Goal: Task Accomplishment & Management: Use online tool/utility

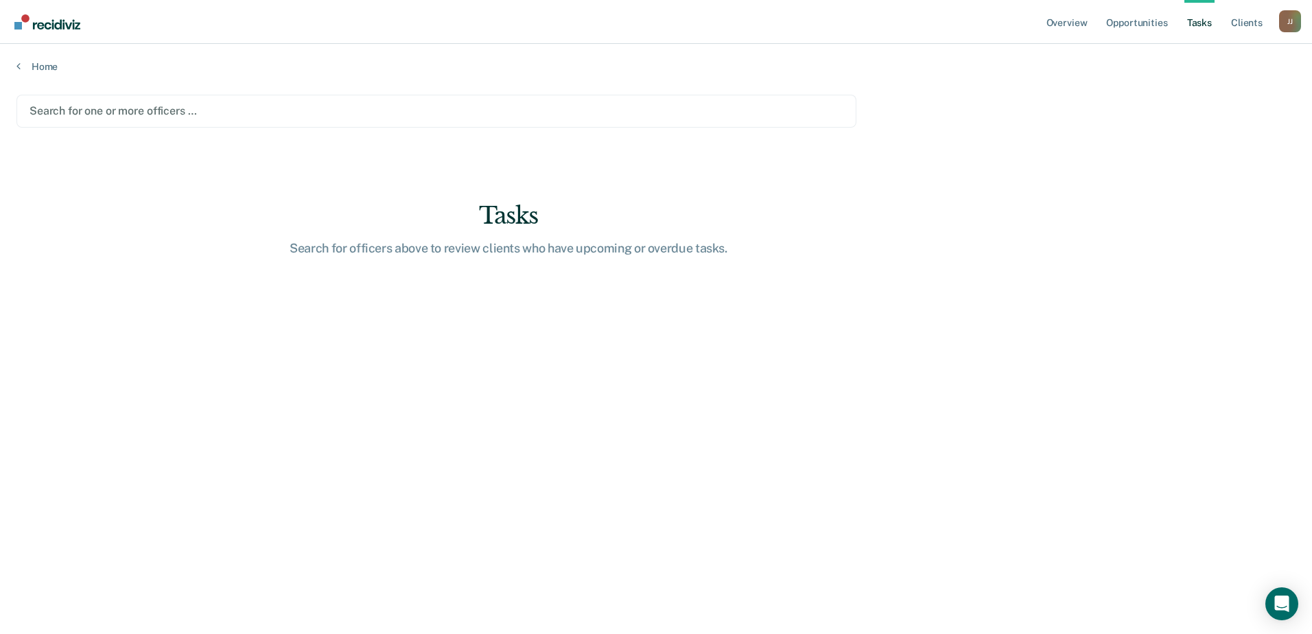
click at [102, 108] on div at bounding box center [437, 111] width 814 height 16
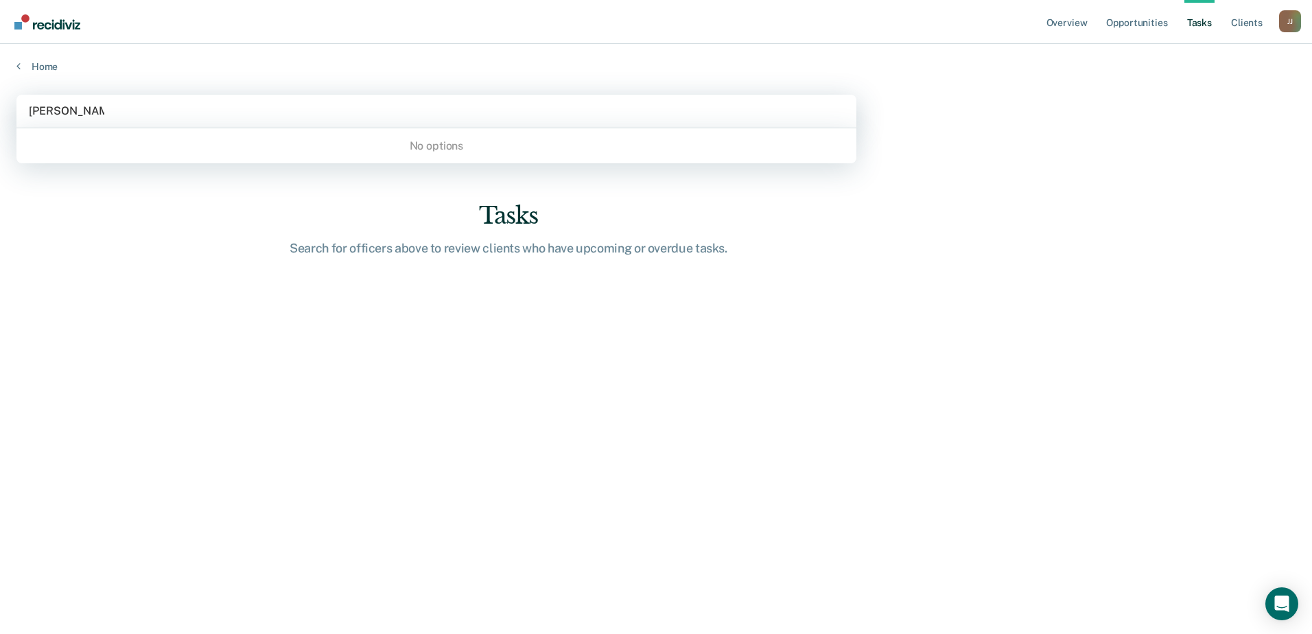
type input "[PERSON_NAME]"
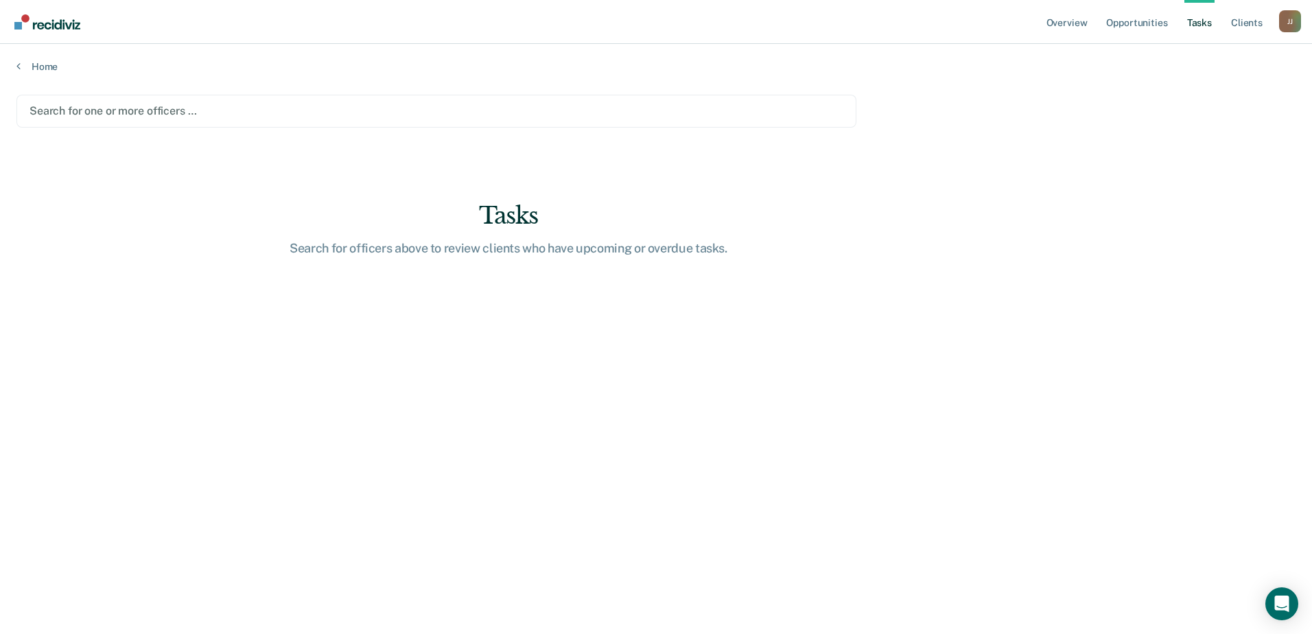
drag, startPoint x: 123, startPoint y: 113, endPoint x: 58, endPoint y: 111, distance: 65.2
click at [58, 111] on div at bounding box center [437, 111] width 814 height 16
click at [57, 112] on div at bounding box center [437, 111] width 814 height 16
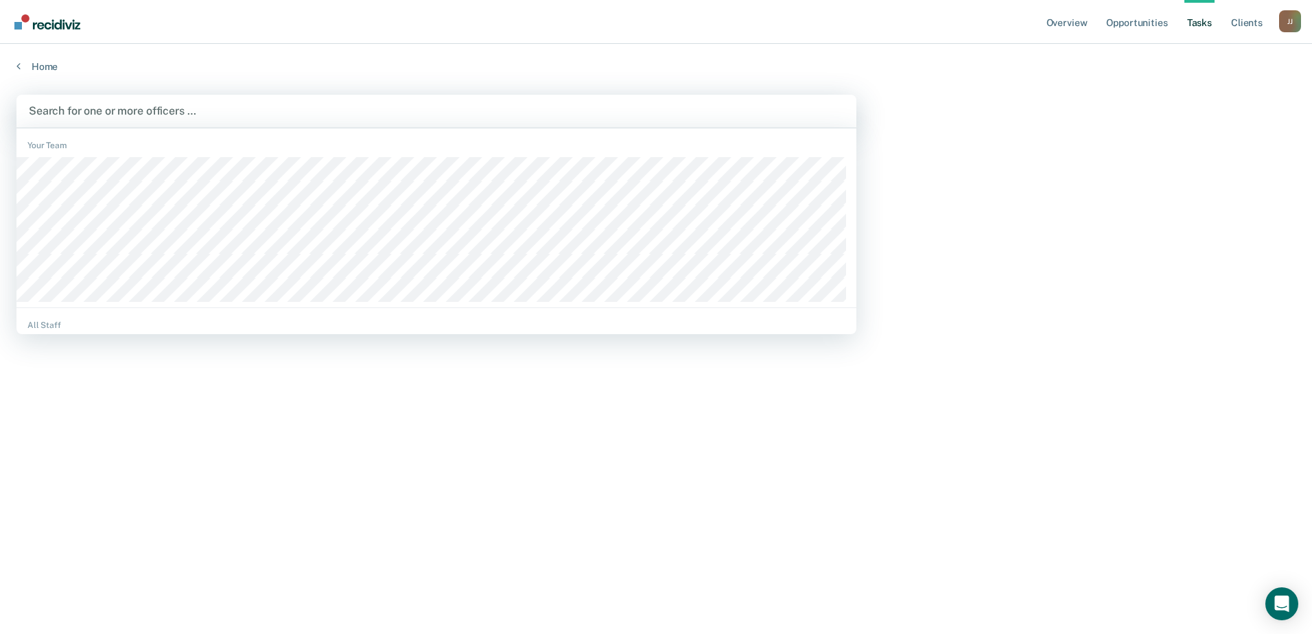
click at [81, 109] on div at bounding box center [436, 111] width 815 height 16
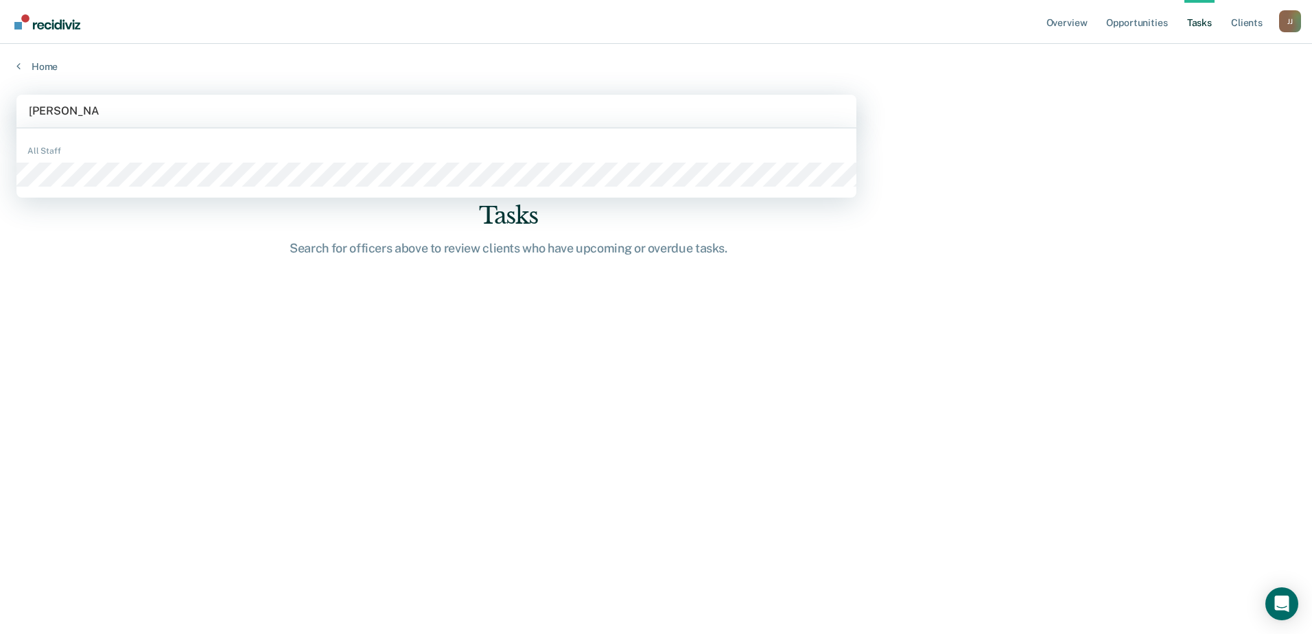
type input "[PERSON_NAME]"
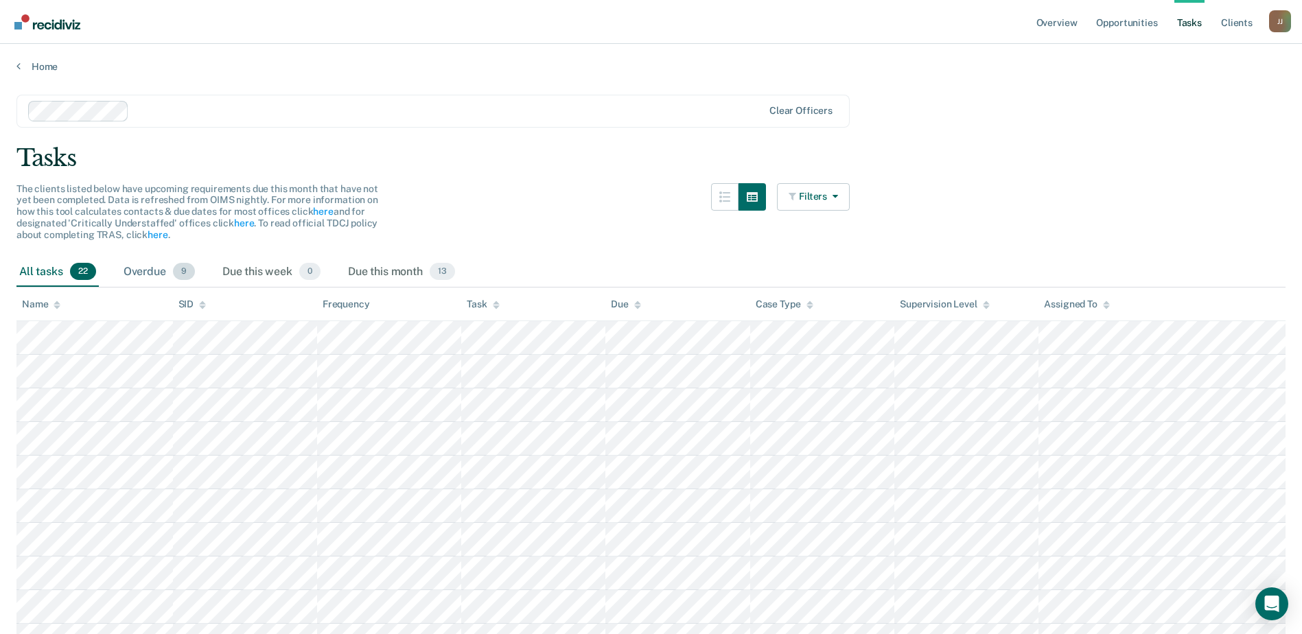
click at [152, 277] on div "Overdue 9" at bounding box center [159, 272] width 77 height 30
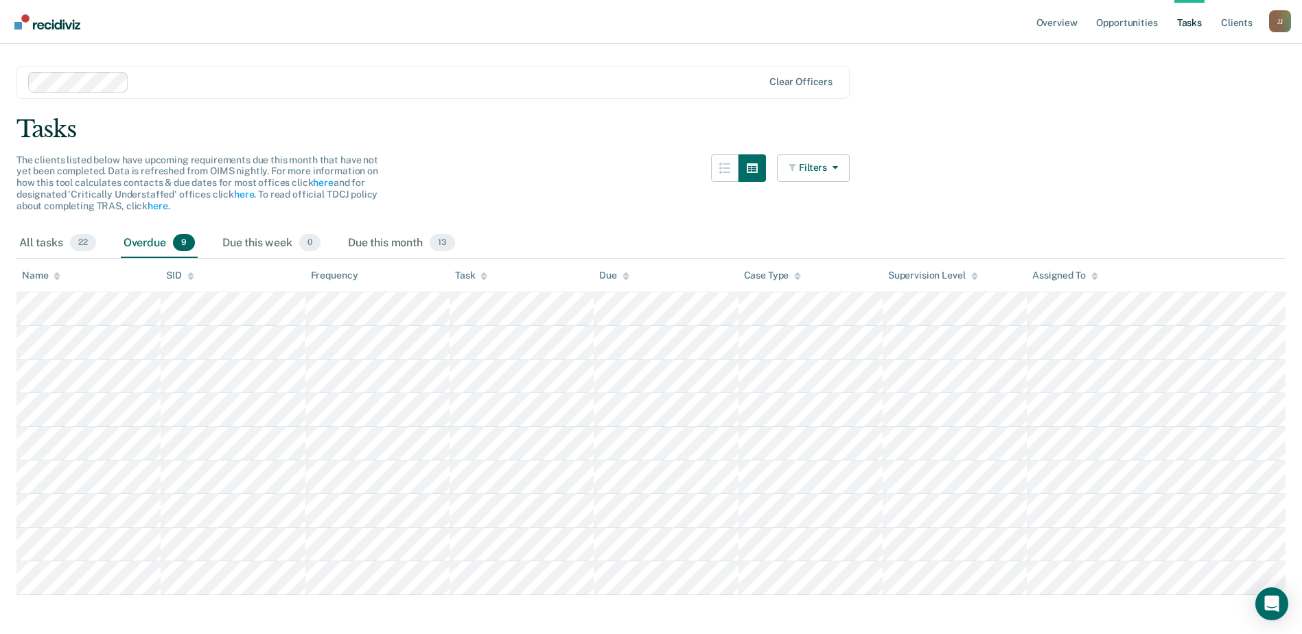
scroll to position [45, 0]
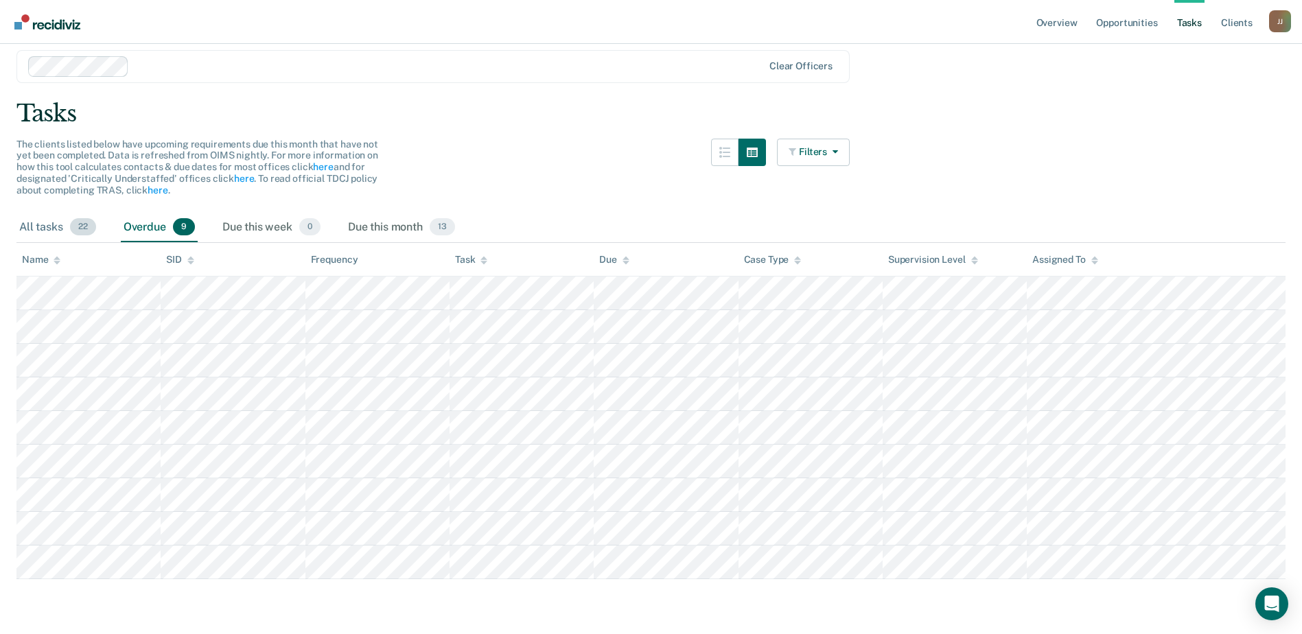
click at [73, 222] on span "22" at bounding box center [83, 227] width 26 height 18
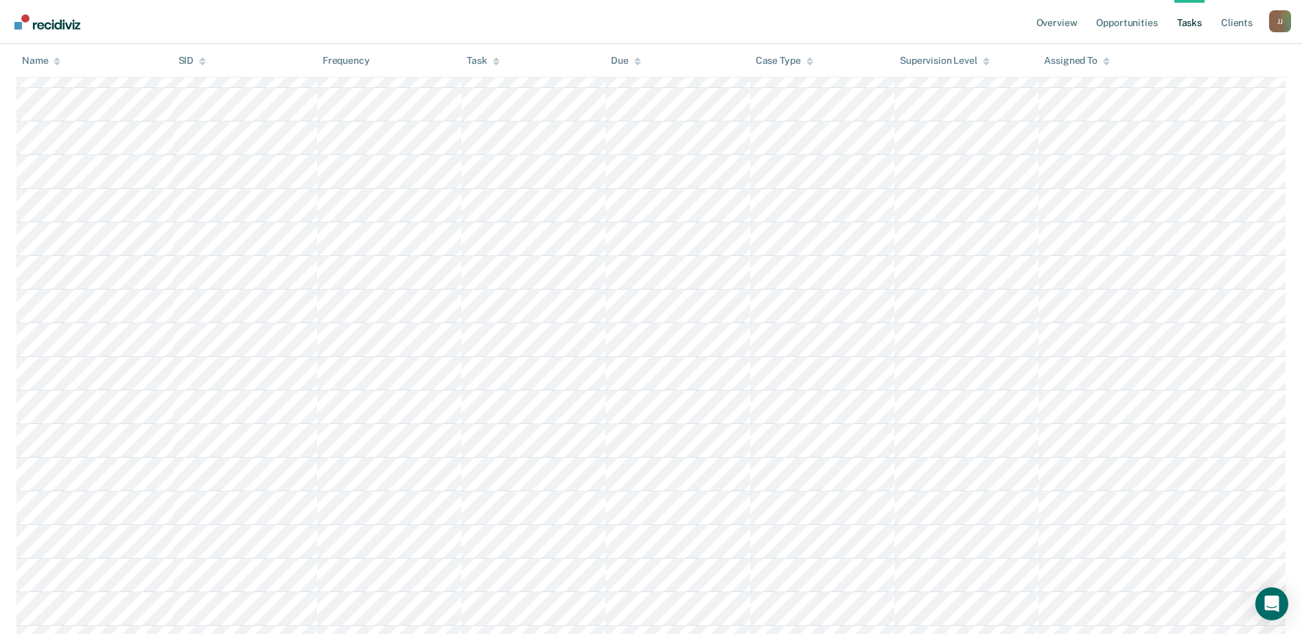
scroll to position [482, 0]
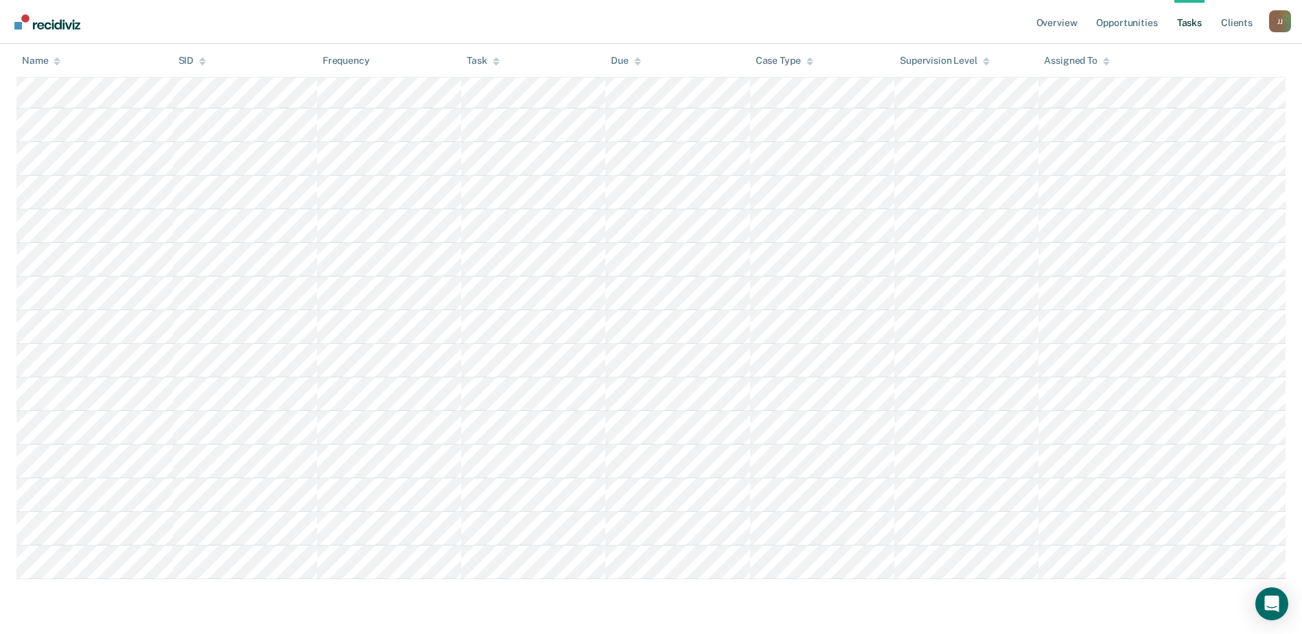
drag, startPoint x: 21, startPoint y: 224, endPoint x: 1162, endPoint y: 661, distance: 1222.2
copy div "All tasks 22 Overdue 9 Due this week 0 Due this month 13"
click at [1137, 24] on link "Opportunities" at bounding box center [1126, 22] width 67 height 44
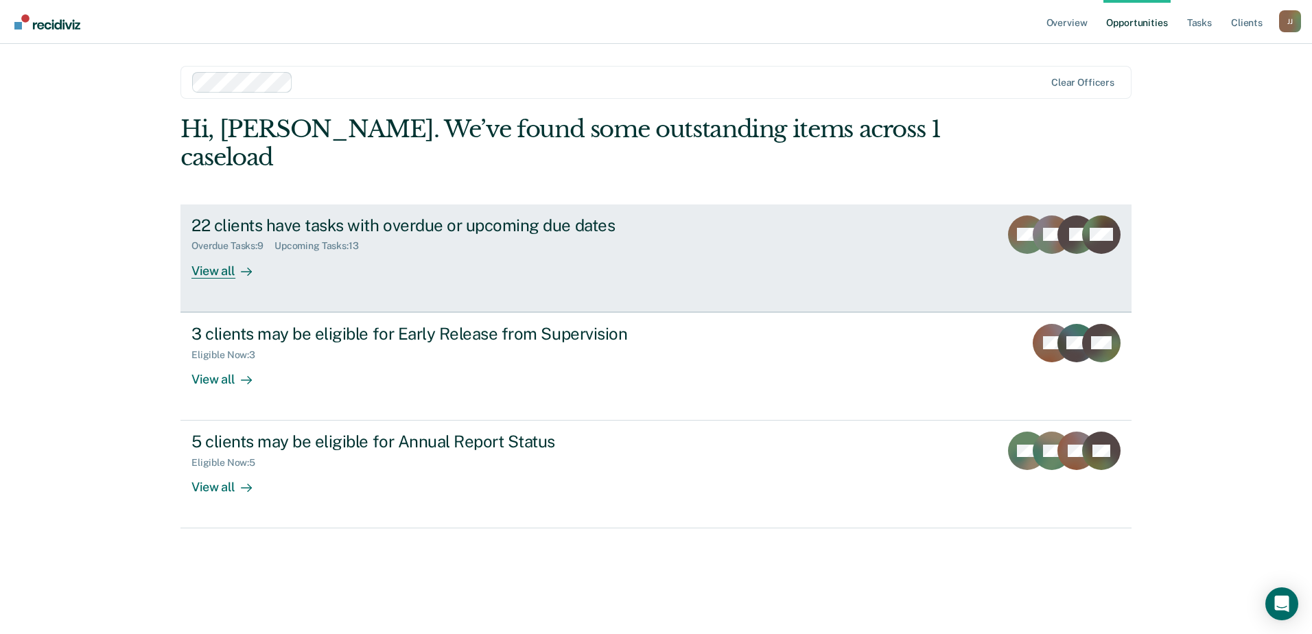
click at [218, 252] on div "View all" at bounding box center [229, 265] width 77 height 27
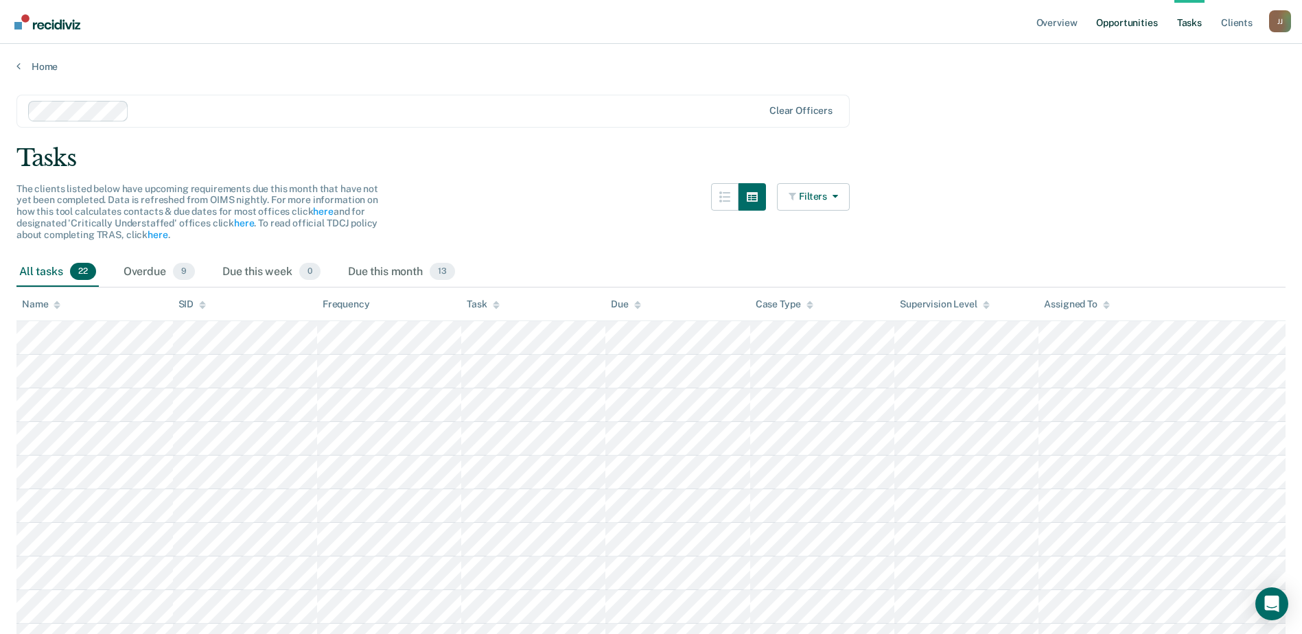
click at [1132, 27] on link "Opportunities" at bounding box center [1126, 22] width 67 height 44
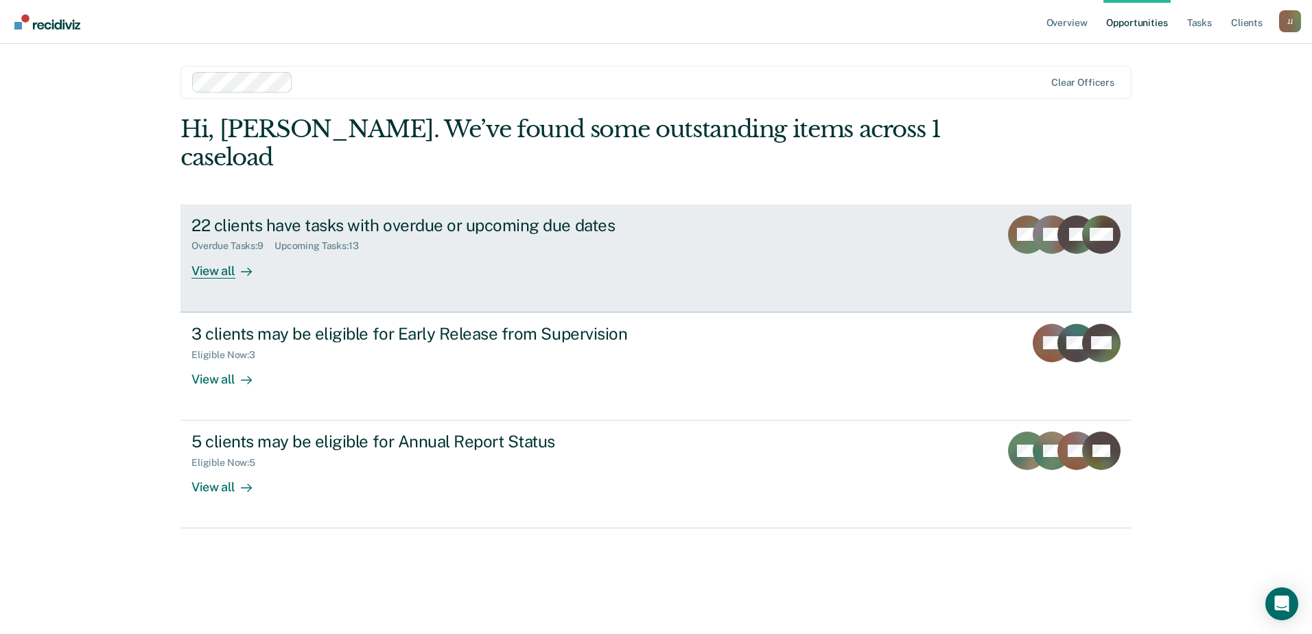
click at [217, 252] on div "View all" at bounding box center [229, 265] width 77 height 27
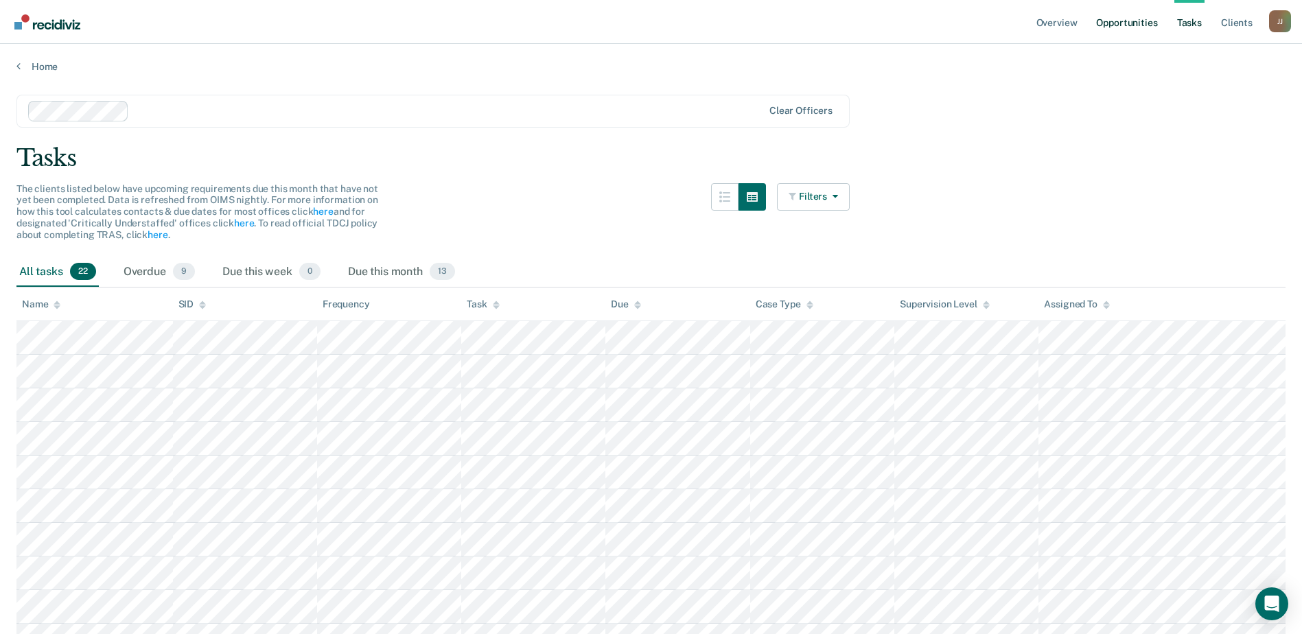
click at [1134, 27] on link "Opportunities" at bounding box center [1126, 22] width 67 height 44
